Goal: Transaction & Acquisition: Purchase product/service

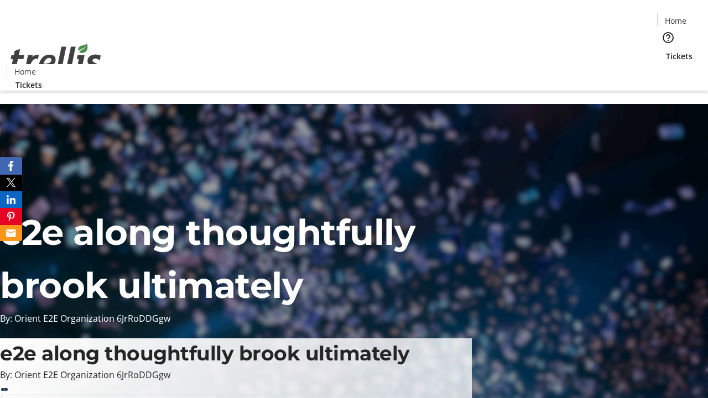
click at [666, 50] on span "Tickets" at bounding box center [679, 56] width 27 height 12
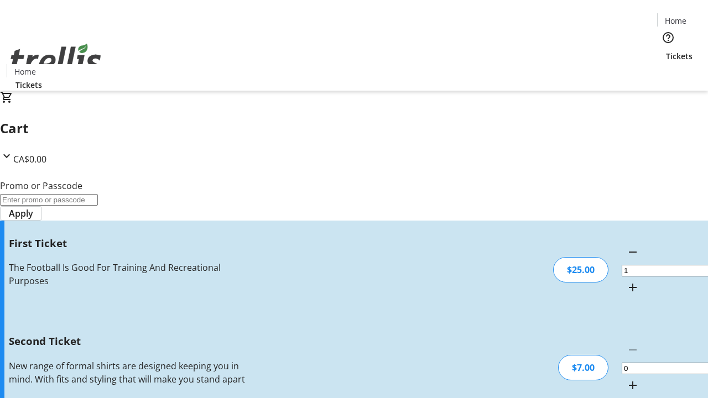
click at [626, 379] on mat-icon "Increment by one" at bounding box center [632, 385] width 13 height 13
type input "2"
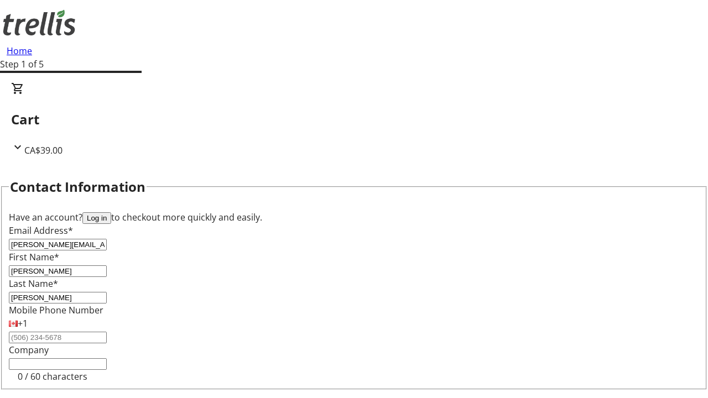
type input "[PERSON_NAME]"
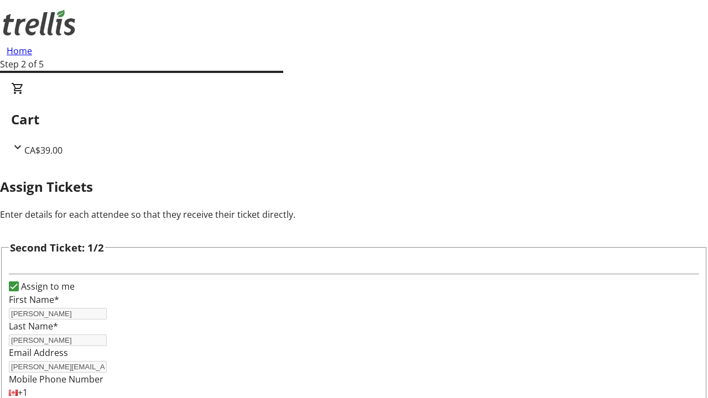
type input "[PERSON_NAME]"
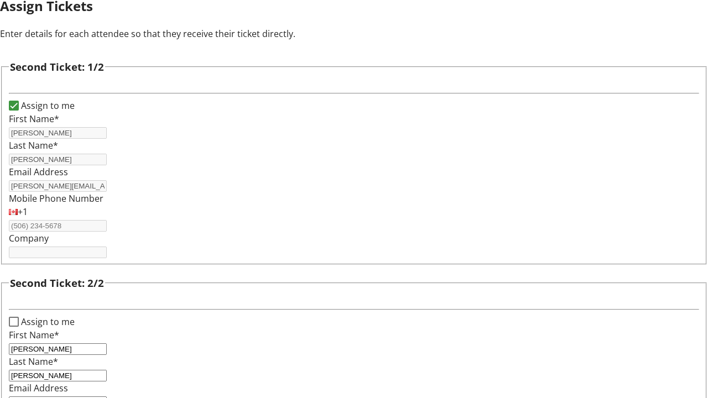
type input "[PERSON_NAME][EMAIL_ADDRESS][DOMAIN_NAME]"
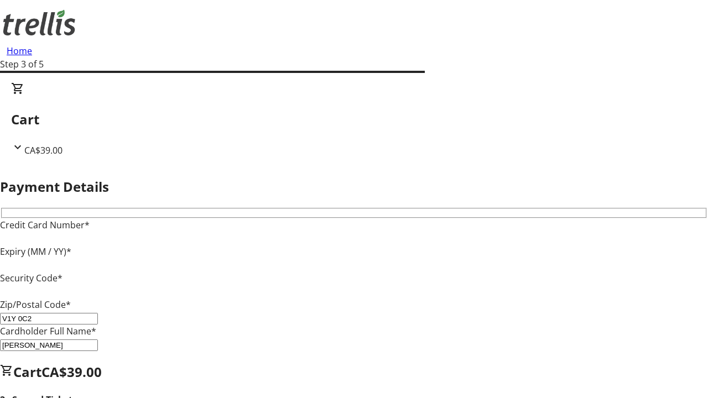
type input "V1Y 0C2"
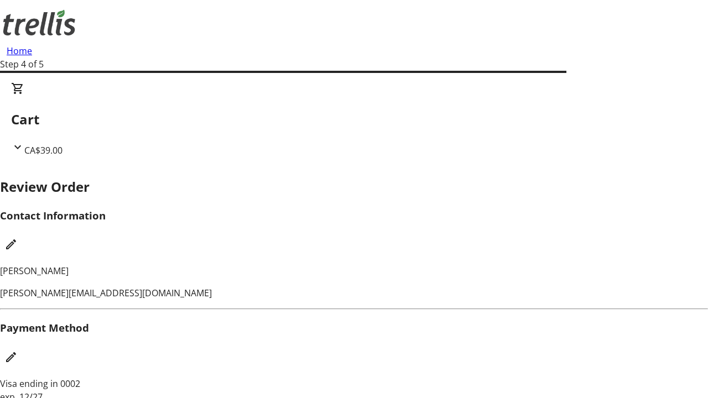
click at [18, 238] on mat-icon "Edit Contact Information" at bounding box center [10, 244] width 13 height 13
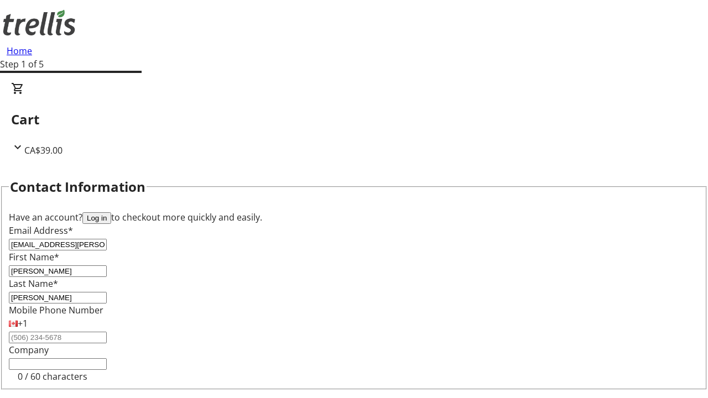
type input "[PERSON_NAME]"
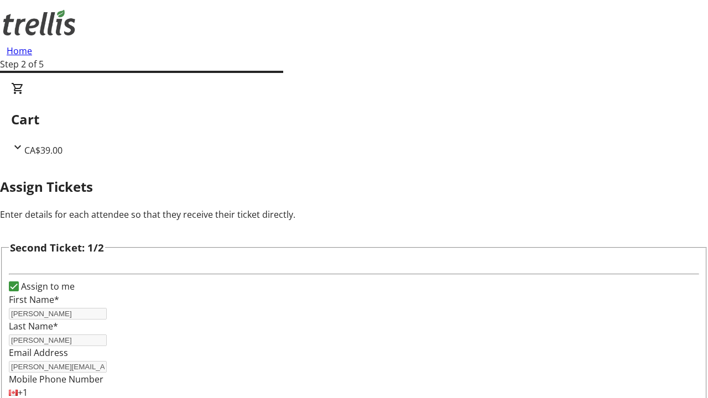
type input "New"
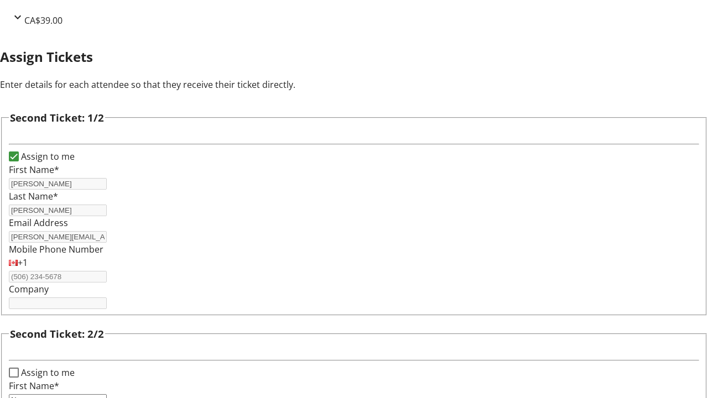
type input "Name"
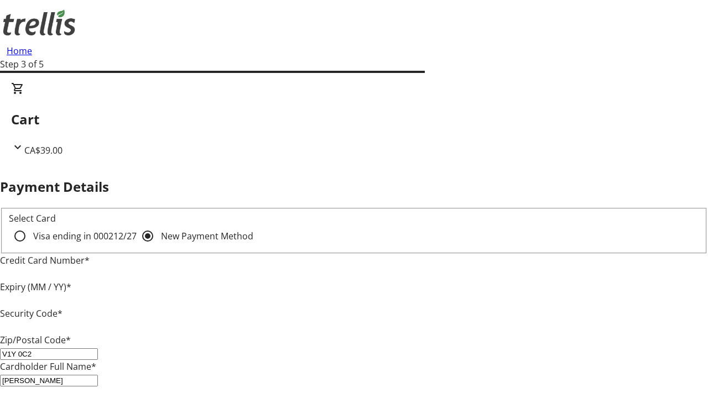
type input "V1Y 0C2"
